Goal: Task Accomplishment & Management: Use online tool/utility

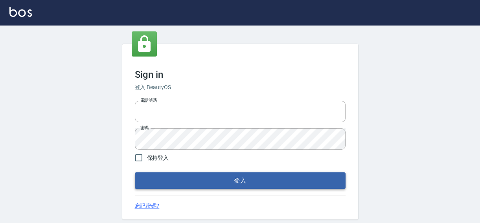
type input "0422211177"
click at [219, 182] on button "登入" at bounding box center [240, 181] width 211 height 17
